Goal: Task Accomplishment & Management: Manage account settings

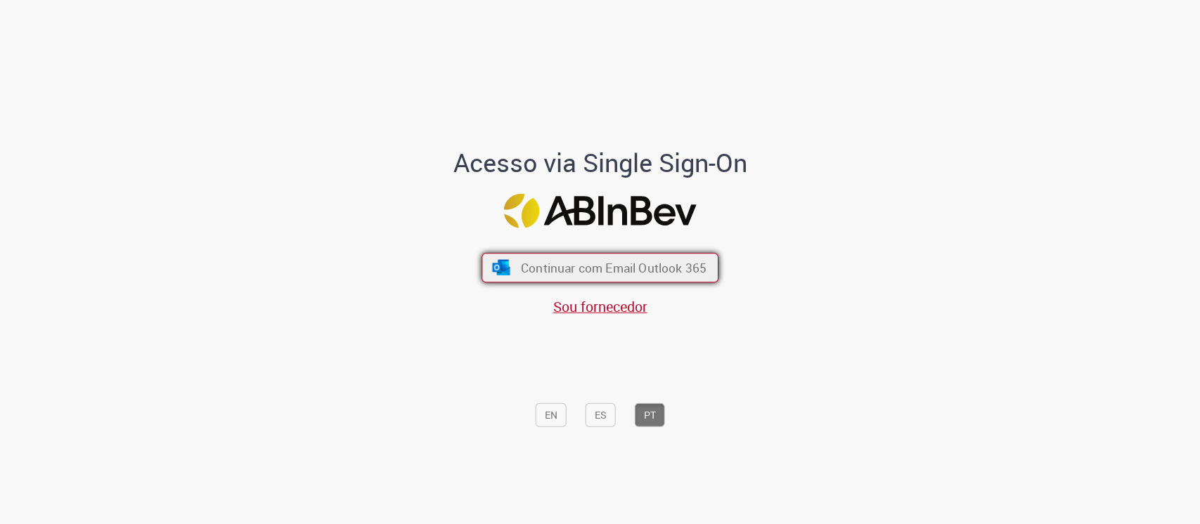
click at [600, 270] on span "Continuar com Email Outlook 365" at bounding box center [614, 267] width 186 height 16
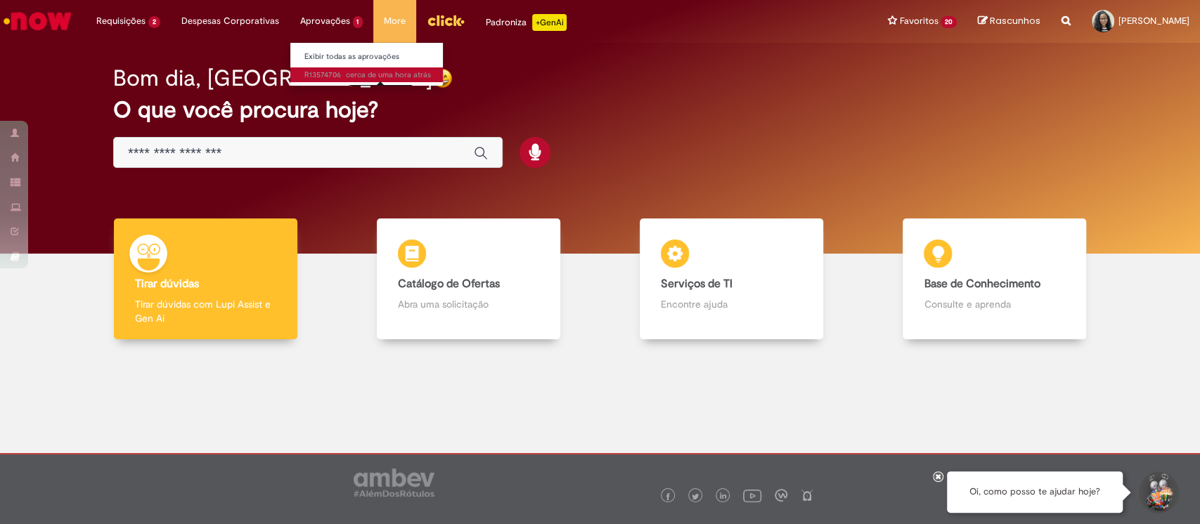
click at [359, 85] on div "[DATE] 07:02:14" at bounding box center [380, 93] width 65 height 16
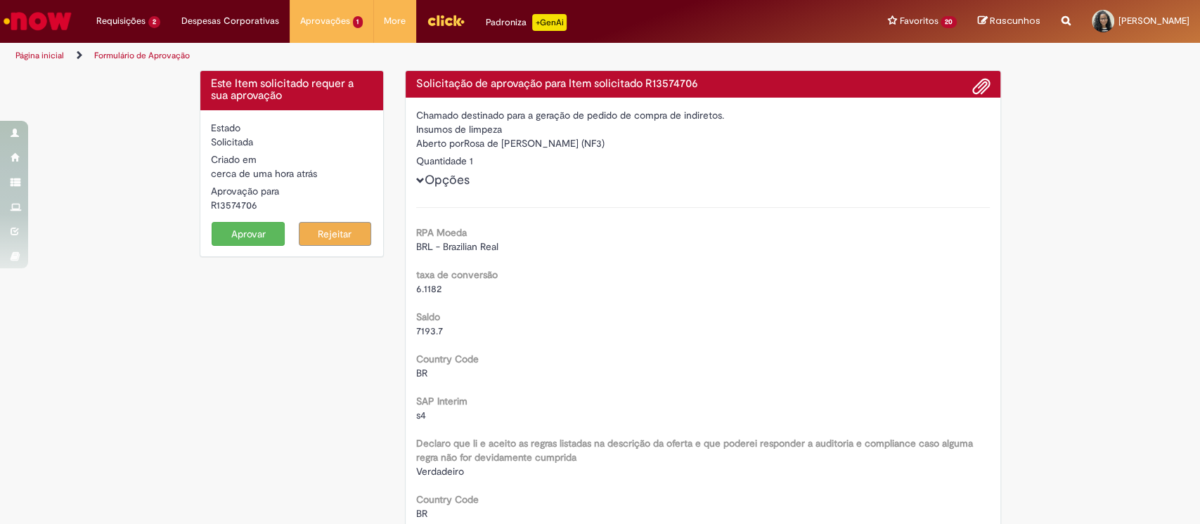
click at [230, 243] on button "Aprovar" at bounding box center [248, 234] width 73 height 24
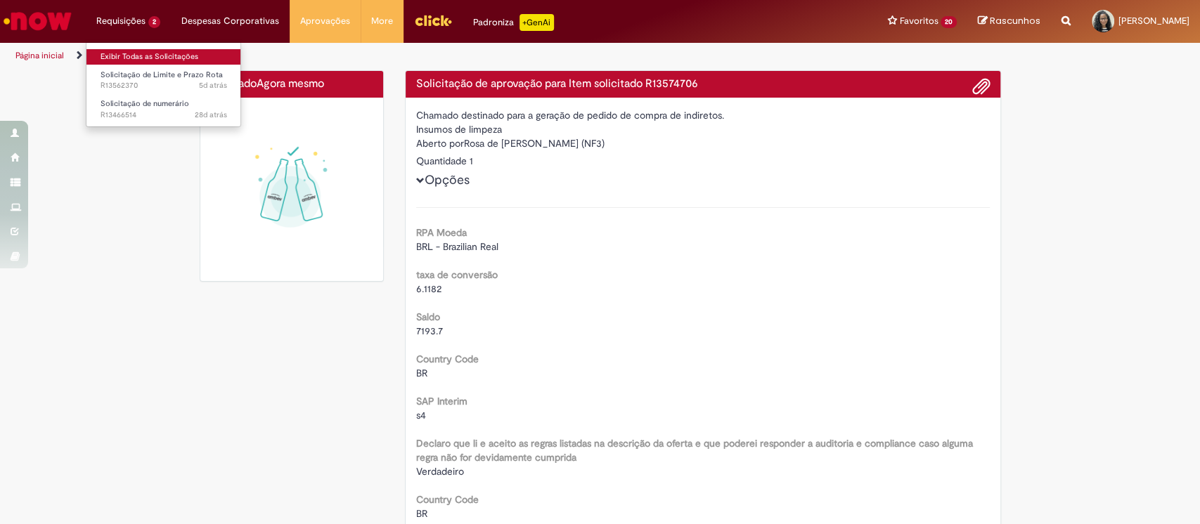
click at [123, 55] on link "Exibir Todas as Solicitações" at bounding box center [163, 56] width 155 height 15
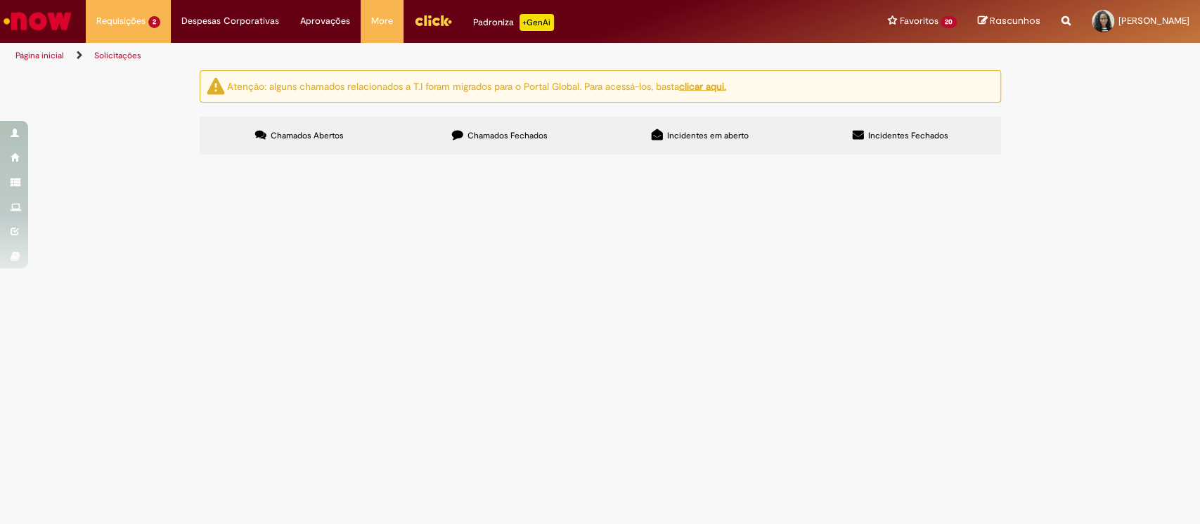
click at [128, 140] on div "Atenção: alguns chamados relacionados a T.I foram migrados para o Portal Global…" at bounding box center [600, 114] width 1200 height 89
